Goal: Transaction & Acquisition: Purchase product/service

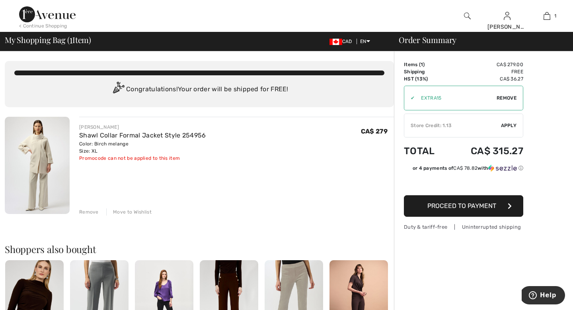
click at [435, 208] on span "Proceed to Payment" at bounding box center [461, 206] width 69 height 8
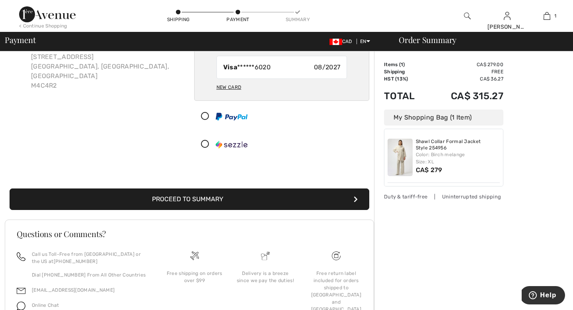
scroll to position [76, 0]
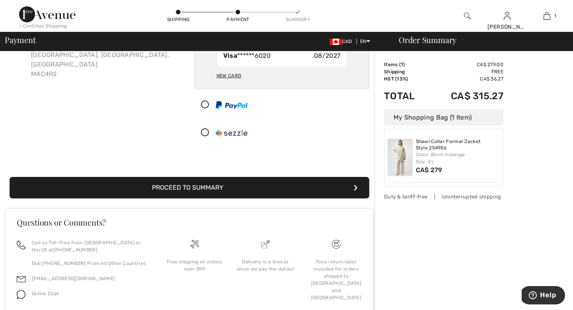
click at [354, 186] on icon "submit" at bounding box center [356, 187] width 4 height 6
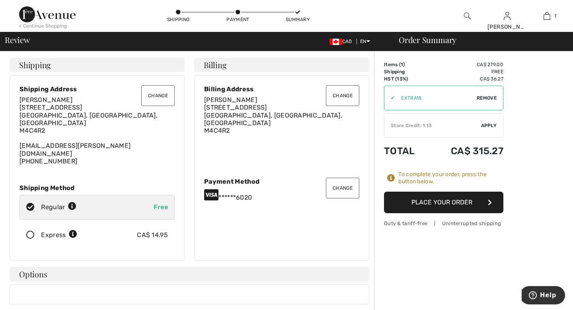
click at [417, 205] on button "Place Your Order" at bounding box center [443, 201] width 119 height 21
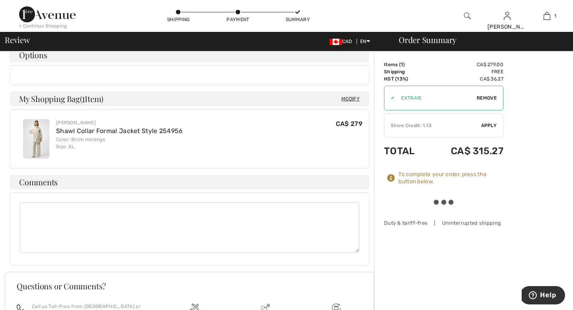
scroll to position [228, 0]
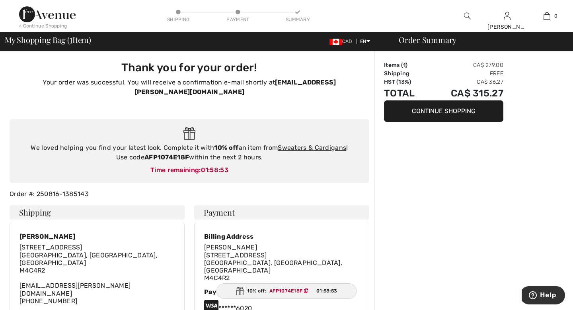
type input "[PERSON_NAME]"
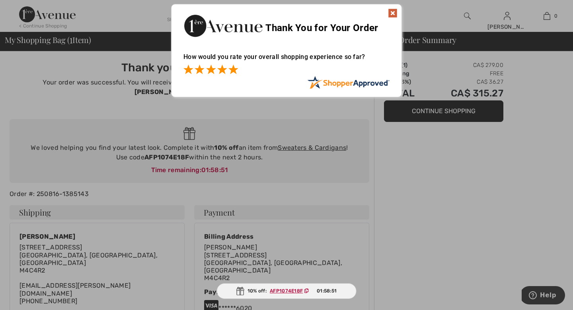
click at [233, 70] on span at bounding box center [233, 69] width 10 height 10
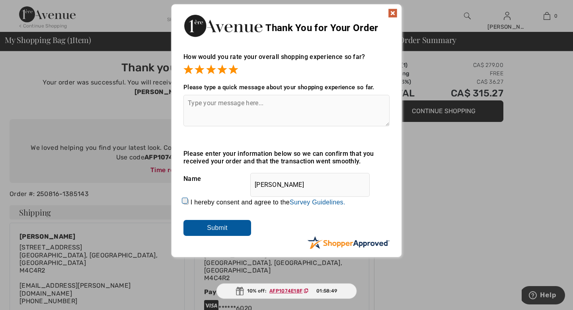
click at [199, 236] on div at bounding box center [286, 240] width 206 height 8
click at [218, 231] on input "Submit" at bounding box center [217, 228] width 68 height 16
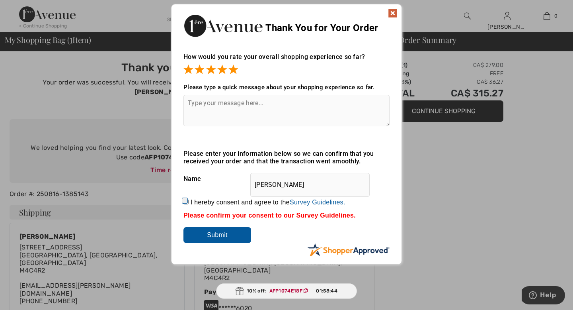
click at [181, 201] on div "How would you rate your overall shopping experience so far? It appears from you…" at bounding box center [287, 150] width 230 height 211
click at [183, 200] on input "I hereby consent and agree to the By submitting a review, you grant permission …" at bounding box center [185, 201] width 5 height 5
checkbox input "true"
click at [230, 240] on input "Submit" at bounding box center [217, 235] width 68 height 16
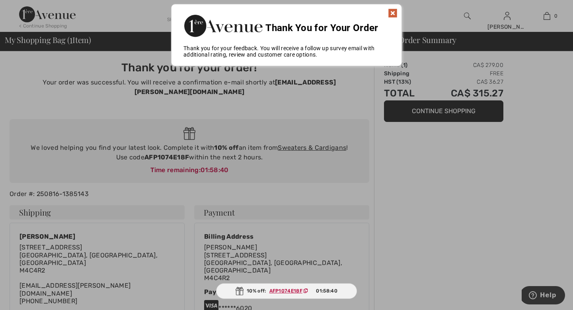
click at [392, 13] on img at bounding box center [393, 13] width 10 height 10
